Goal: Go to known website: Access a specific website the user already knows

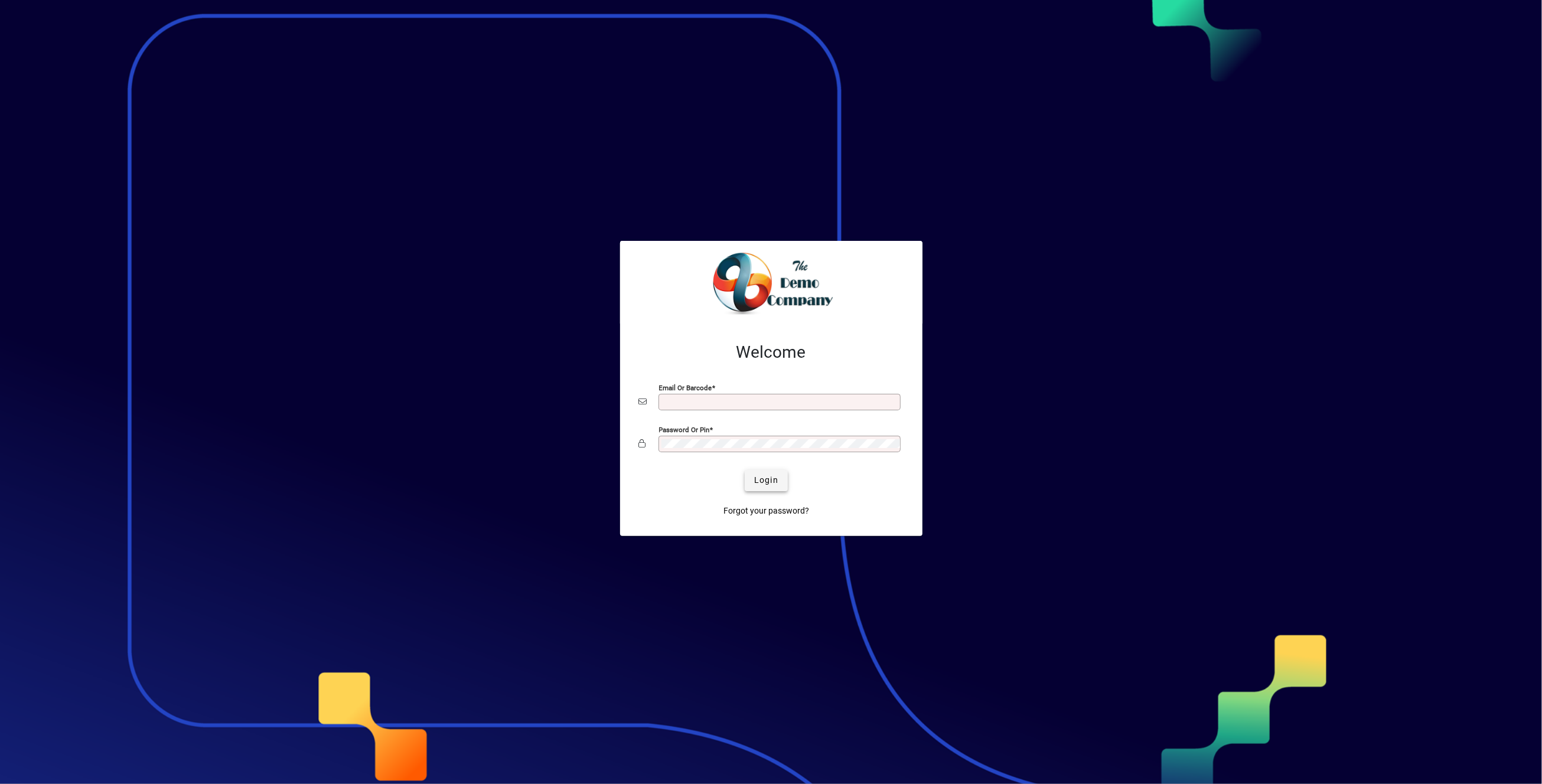
type input "**********"
click at [758, 480] on span "Login" at bounding box center [766, 481] width 24 height 12
